Goal: Communication & Community: Participate in discussion

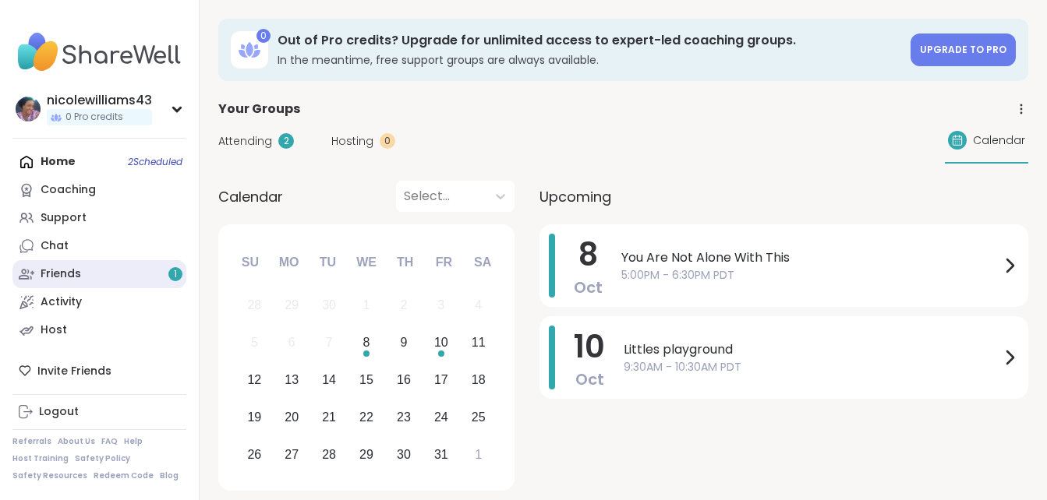
click at [136, 270] on link "Friends 1" at bounding box center [99, 274] width 174 height 28
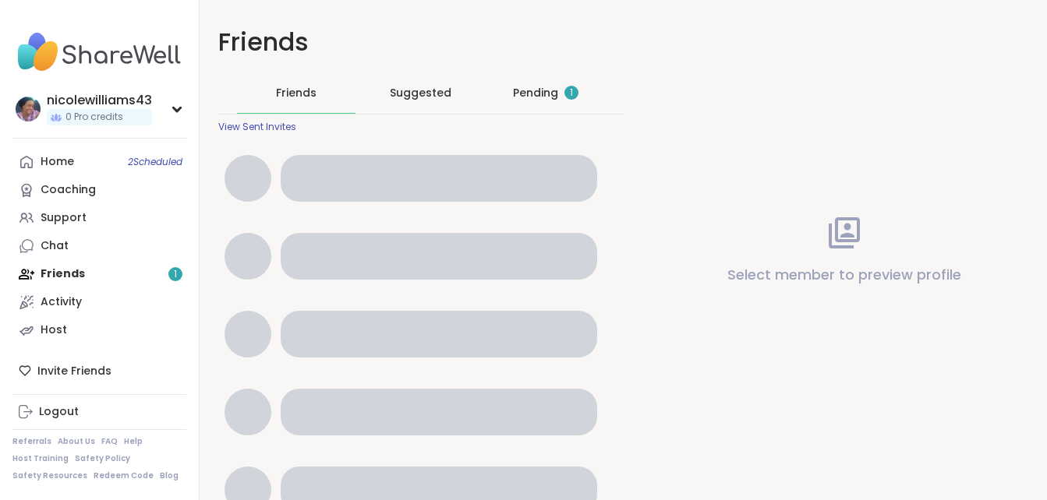
click at [136, 270] on div "Home 2 Scheduled Coaching Support Chat Friends 1 Activity Host" at bounding box center [99, 246] width 174 height 196
click at [531, 97] on div "Pending 1" at bounding box center [545, 93] width 65 height 16
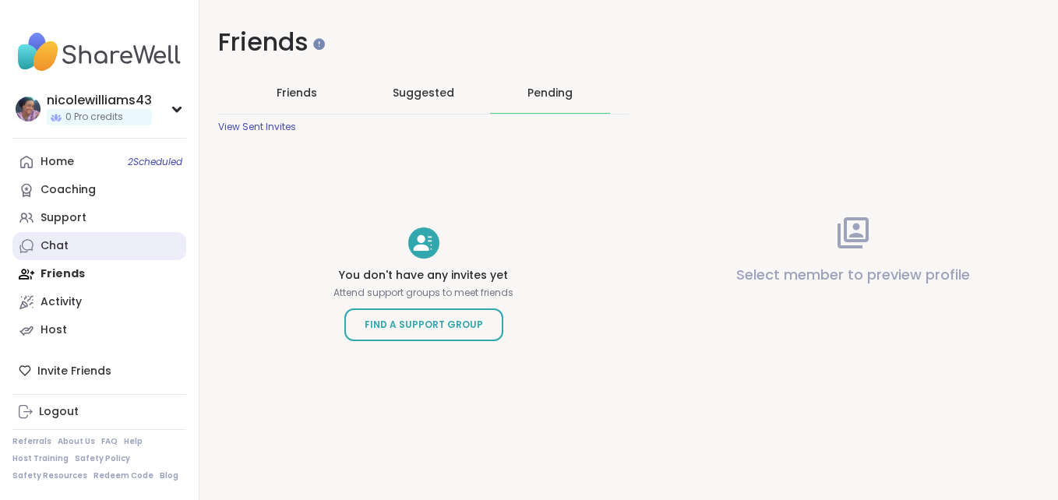
click at [66, 249] on div "Chat" at bounding box center [55, 246] width 28 height 16
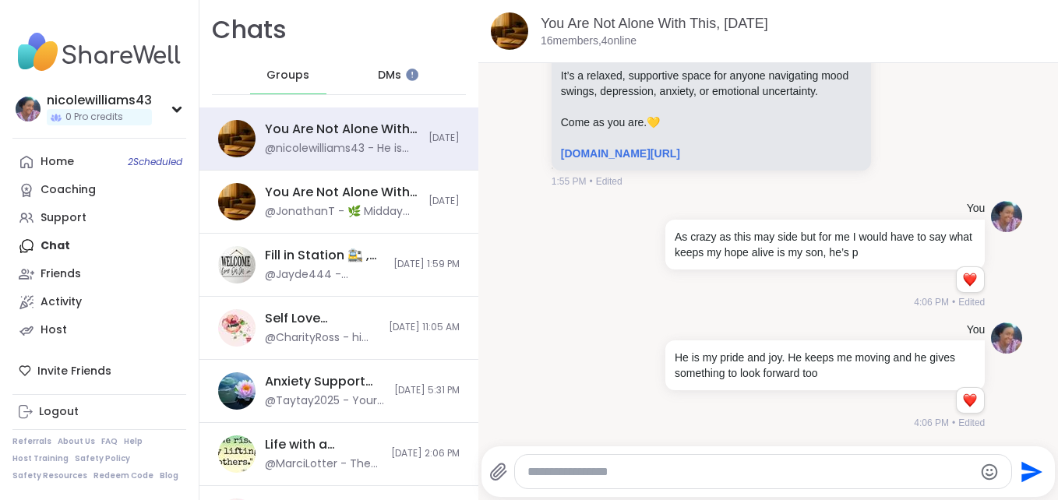
click at [282, 78] on span "Groups" at bounding box center [288, 76] width 43 height 16
click at [282, 83] on span "Groups" at bounding box center [288, 76] width 43 height 16
click at [87, 208] on link "Support" at bounding box center [99, 218] width 174 height 28
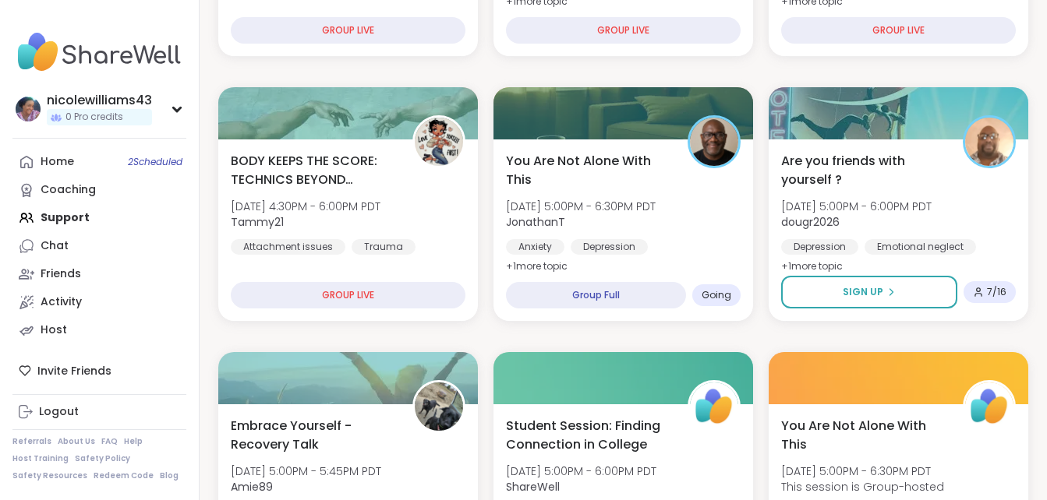
scroll to position [383, 0]
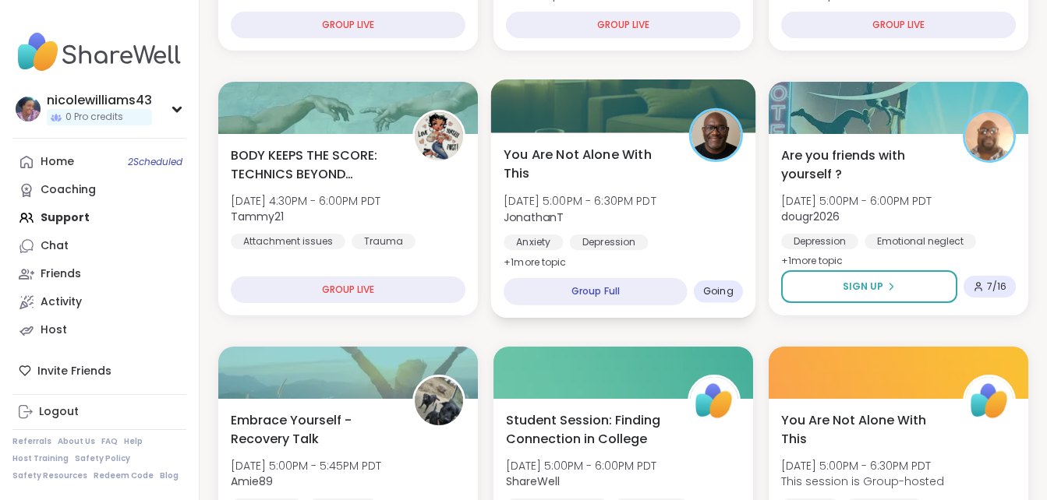
click at [570, 154] on span "You Are Not Alone With This" at bounding box center [587, 164] width 168 height 38
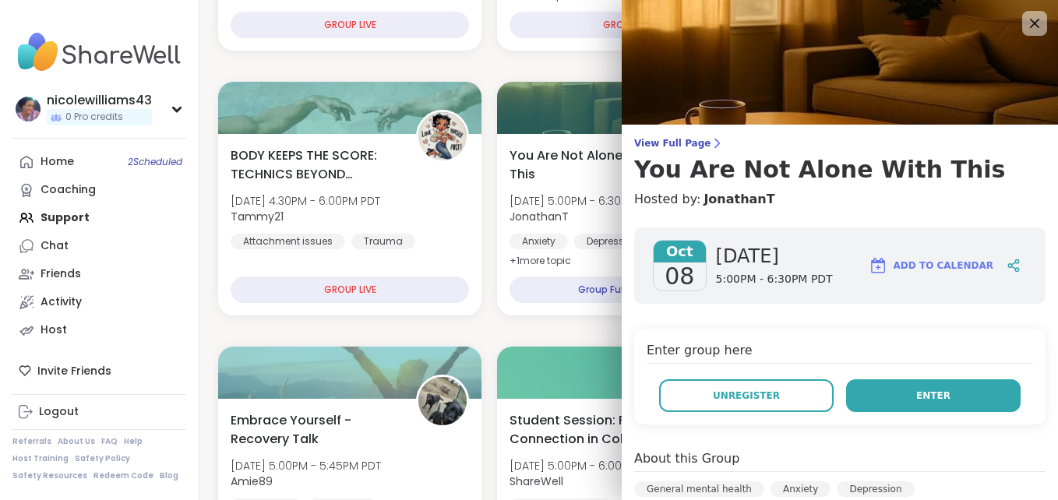
click at [871, 390] on button "Enter" at bounding box center [933, 396] width 175 height 33
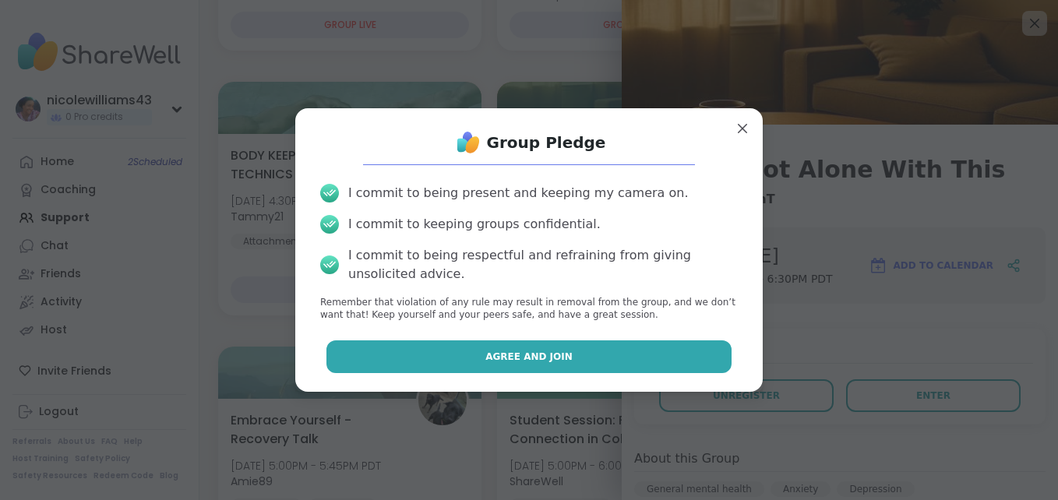
click at [646, 366] on button "Agree and Join" at bounding box center [530, 357] width 406 height 33
